Goal: Transaction & Acquisition: Purchase product/service

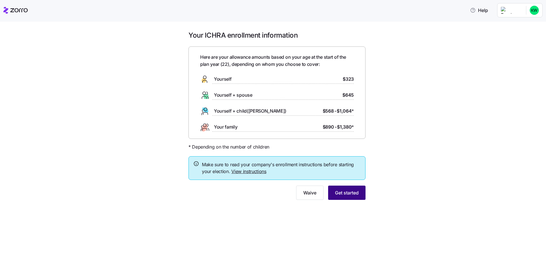
click at [342, 192] on span "Get started" at bounding box center [347, 192] width 24 height 7
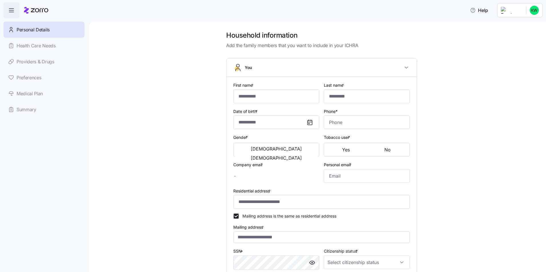
type input "******"
type input "********"
type input "[PERSON_NAME][EMAIL_ADDRESS][PERSON_NAME][DOMAIN_NAME]"
type input "**********"
checkbox input "true"
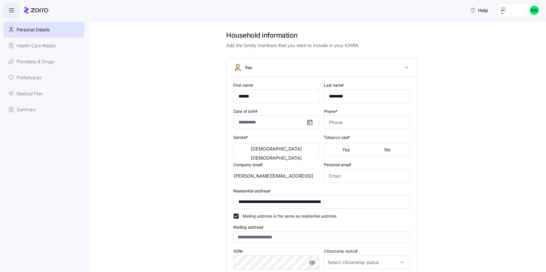
type input "**********"
type input "[PHONE_NUMBER]"
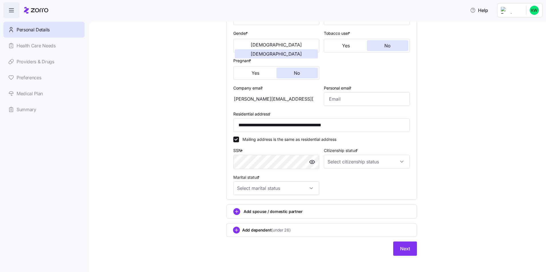
scroll to position [108, 0]
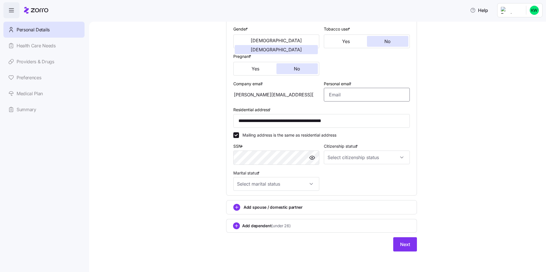
click at [353, 94] on input "Personal email *" at bounding box center [367, 95] width 86 height 14
type input "[EMAIL_ADDRESS][DOMAIN_NAME]"
click at [377, 162] on input "Citizenship status *" at bounding box center [367, 158] width 86 height 14
click at [351, 175] on div "[DEMOGRAPHIC_DATA] citizen" at bounding box center [364, 175] width 81 height 12
type input "[DEMOGRAPHIC_DATA] citizen"
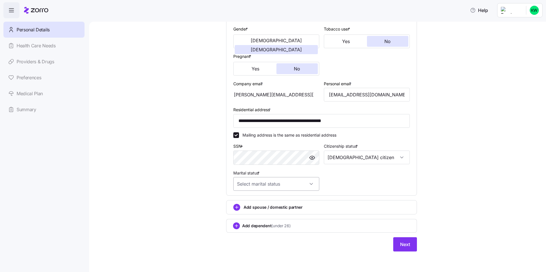
click at [313, 186] on input "Marital status *" at bounding box center [276, 184] width 86 height 14
click at [277, 203] on div "Single" at bounding box center [273, 201] width 81 height 12
type input "Single"
click at [404, 246] on span "Next" at bounding box center [405, 244] width 10 height 7
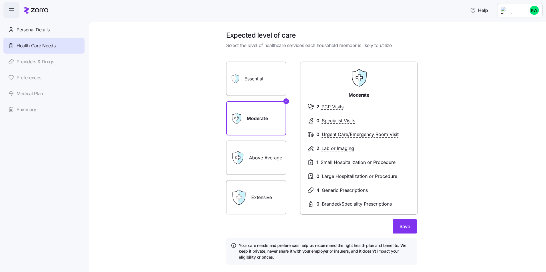
click at [261, 92] on label "Essential" at bounding box center [256, 79] width 60 height 34
click at [0, 0] on input "Essential" at bounding box center [0, 0] width 0 height 0
click at [279, 168] on label "Above Average" at bounding box center [256, 158] width 60 height 34
click at [0, 0] on input "Above Average" at bounding box center [0, 0] width 0 height 0
click at [279, 206] on label "Extensive" at bounding box center [256, 197] width 60 height 34
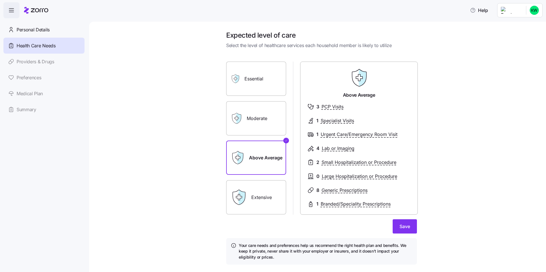
click at [0, 0] on input "Extensive" at bounding box center [0, 0] width 0 height 0
click at [265, 155] on label "Above Average" at bounding box center [256, 158] width 60 height 34
drag, startPoint x: 265, startPoint y: 155, endPoint x: 231, endPoint y: 149, distance: 35.0
click at [229, 150] on div "Above Average" at bounding box center [256, 158] width 60 height 34
click at [245, 157] on div "Above Average" at bounding box center [256, 158] width 60 height 34
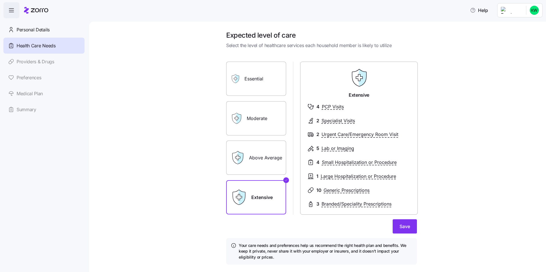
click at [257, 151] on label "Above Average" at bounding box center [256, 158] width 60 height 34
click at [0, 0] on input "Above Average" at bounding box center [0, 0] width 0 height 0
click at [252, 129] on label "Moderate" at bounding box center [256, 118] width 60 height 34
click at [0, 0] on input "Moderate" at bounding box center [0, 0] width 0 height 0
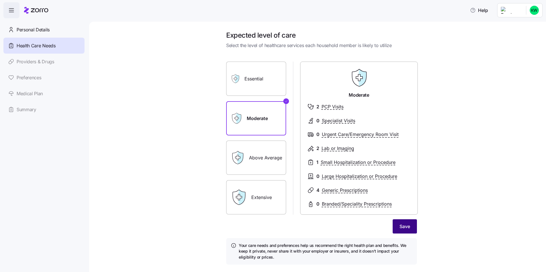
click at [397, 232] on button "Save" at bounding box center [404, 226] width 24 height 14
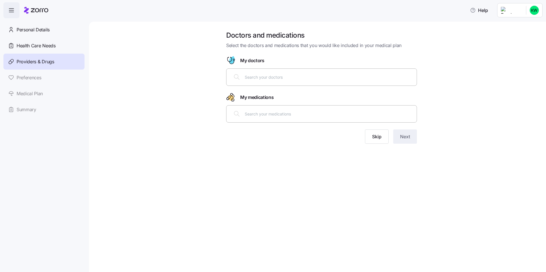
click at [302, 79] on input "text" at bounding box center [329, 77] width 168 height 6
click at [371, 138] on button "Skip" at bounding box center [377, 137] width 24 height 14
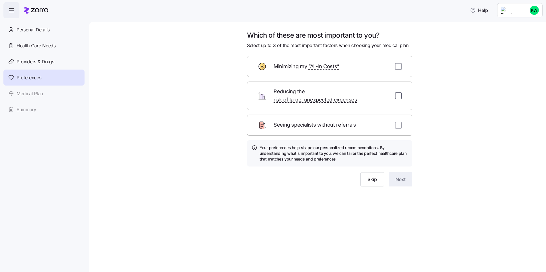
click at [395, 92] on input "checkbox" at bounding box center [398, 95] width 7 height 7
checkbox input "true"
click at [404, 176] on span "Next" at bounding box center [400, 179] width 10 height 7
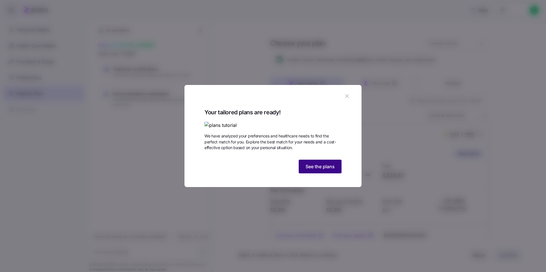
click at [336, 173] on button "See the plans" at bounding box center [319, 167] width 43 height 14
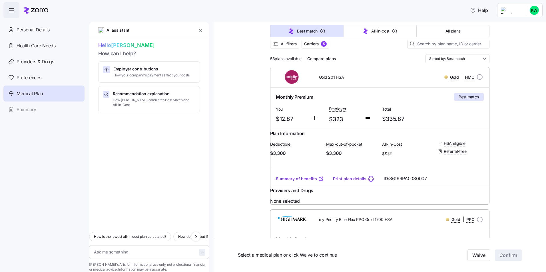
scroll to position [57, 0]
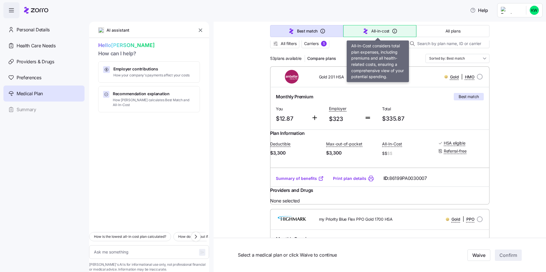
click at [371, 34] on span "All-in-cost" at bounding box center [380, 31] width 18 height 6
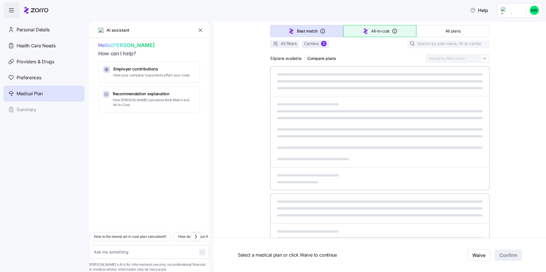
type textarea "x"
type input "Sorted by: All-in-cost"
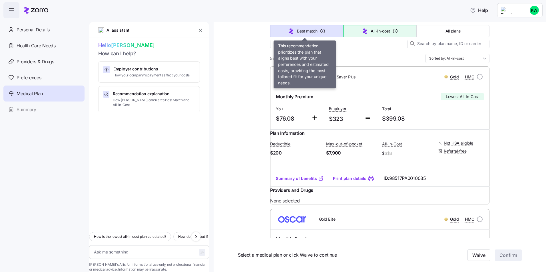
click at [311, 32] on span "Best match" at bounding box center [307, 31] width 20 height 6
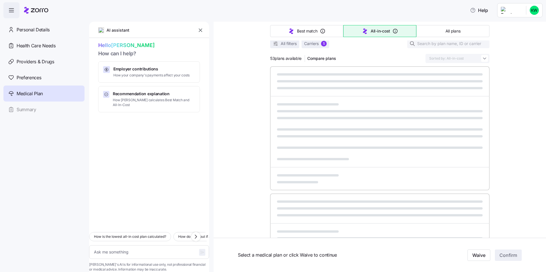
type textarea "x"
type input "Sorted by: Best match"
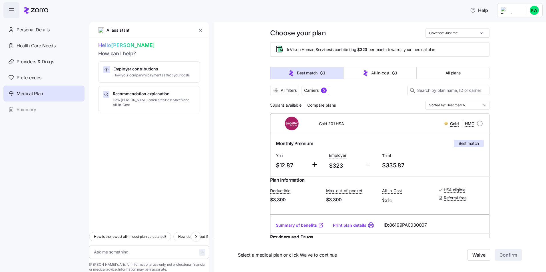
scroll to position [0, 0]
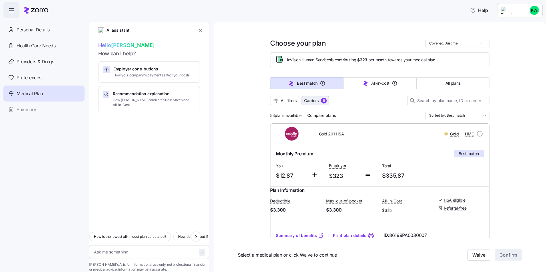
click at [316, 100] on span "Carriers" at bounding box center [311, 101] width 15 height 6
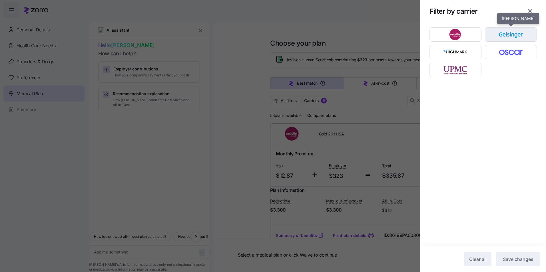
click at [512, 41] on div "button" at bounding box center [510, 35] width 51 height 14
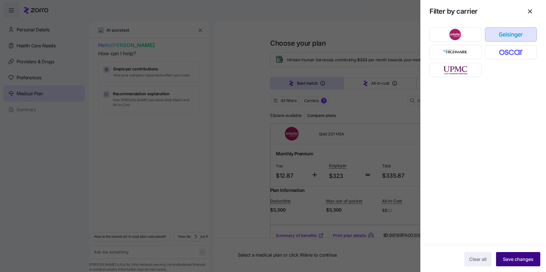
click at [530, 263] on button "Save changes" at bounding box center [518, 259] width 44 height 14
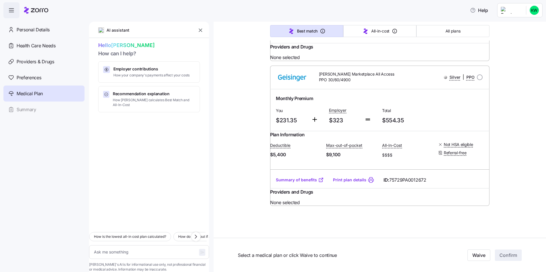
scroll to position [2625, 0]
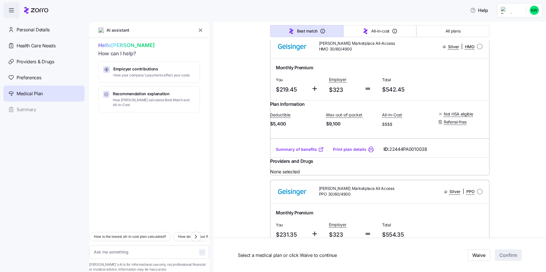
type textarea "x"
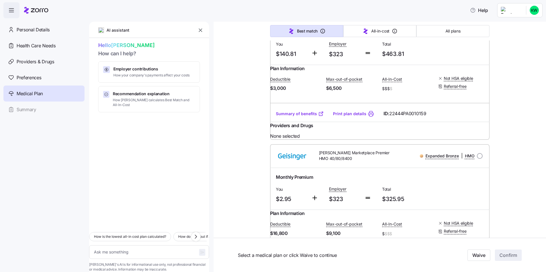
scroll to position [531, 0]
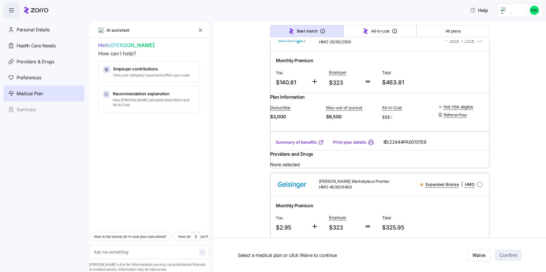
drag, startPoint x: 325, startPoint y: 104, endPoint x: 311, endPoint y: 106, distance: 14.6
drag, startPoint x: 311, startPoint y: 106, endPoint x: 228, endPoint y: 114, distance: 83.4
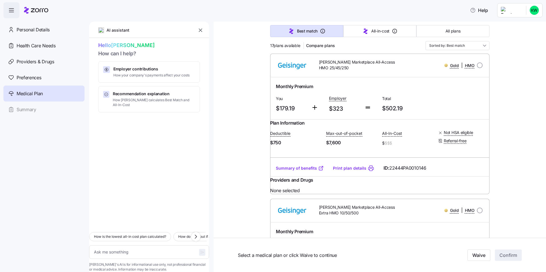
scroll to position [86, 0]
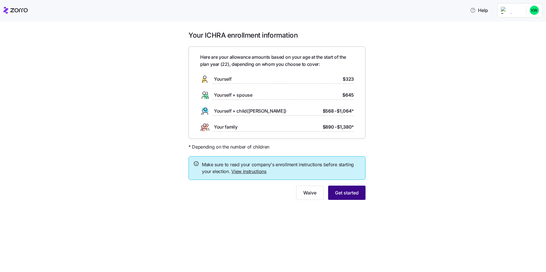
click at [331, 195] on button "Get started" at bounding box center [346, 193] width 37 height 14
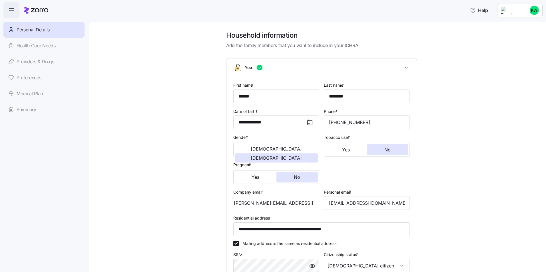
click at [8, 15] on span "button" at bounding box center [11, 10] width 15 height 15
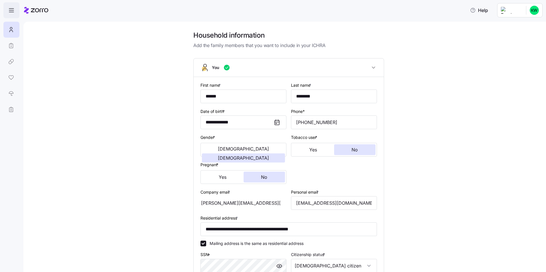
click at [13, 7] on icon "button" at bounding box center [11, 10] width 7 height 7
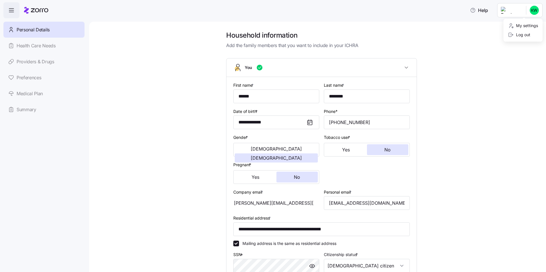
click at [531, 6] on html "**********" at bounding box center [273, 134] width 546 height 269
click at [530, 27] on div "My settings" at bounding box center [523, 26] width 30 height 6
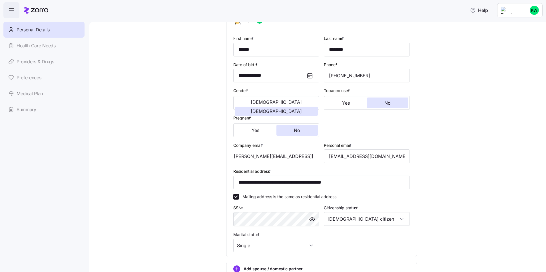
scroll to position [108, 0]
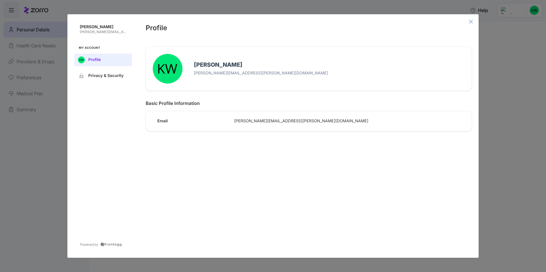
click at [473, 24] on button "close admin-box" at bounding box center [471, 22] width 8 height 8
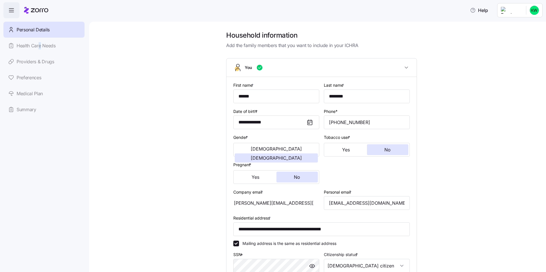
click at [40, 45] on div "Personal Details Health Care Needs Providers & Drugs Preferences Medical Plan S…" at bounding box center [43, 70] width 81 height 96
drag, startPoint x: 40, startPoint y: 45, endPoint x: 55, endPoint y: 66, distance: 26.4
click at [55, 66] on div "Personal Details Health Care Needs Providers & Drugs Preferences Medical Plan S…" at bounding box center [43, 70] width 81 height 96
click at [41, 62] on div "Personal Details Health Care Needs Providers & Drugs Preferences Medical Plan S…" at bounding box center [43, 70] width 81 height 96
click at [30, 94] on div "Personal Details Health Care Needs Providers & Drugs Preferences Medical Plan S…" at bounding box center [43, 70] width 81 height 96
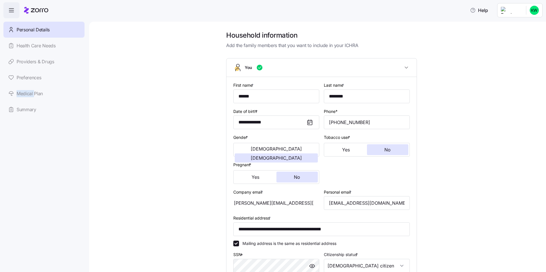
click at [30, 94] on div "Personal Details Health Care Needs Providers & Drugs Preferences Medical Plan S…" at bounding box center [43, 70] width 81 height 96
drag, startPoint x: 30, startPoint y: 94, endPoint x: 97, endPoint y: 97, distance: 67.1
click at [97, 97] on div "**********" at bounding box center [317, 147] width 457 height 251
click at [15, 11] on span "button" at bounding box center [11, 10] width 15 height 15
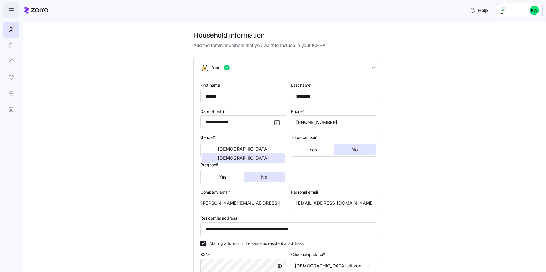
click at [14, 13] on icon "button" at bounding box center [11, 10] width 7 height 7
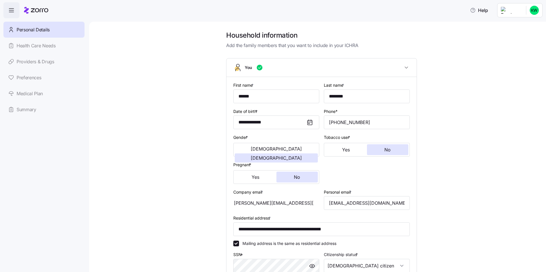
click at [12, 11] on icon "button" at bounding box center [11, 10] width 7 height 7
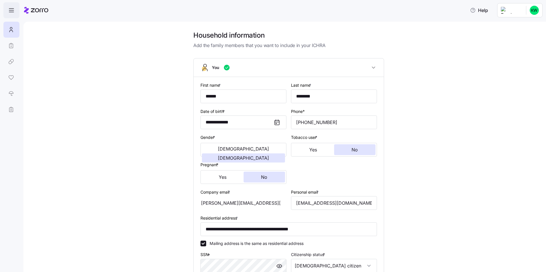
click at [12, 12] on icon "button" at bounding box center [11, 10] width 7 height 7
